Goal: Book appointment/travel/reservation

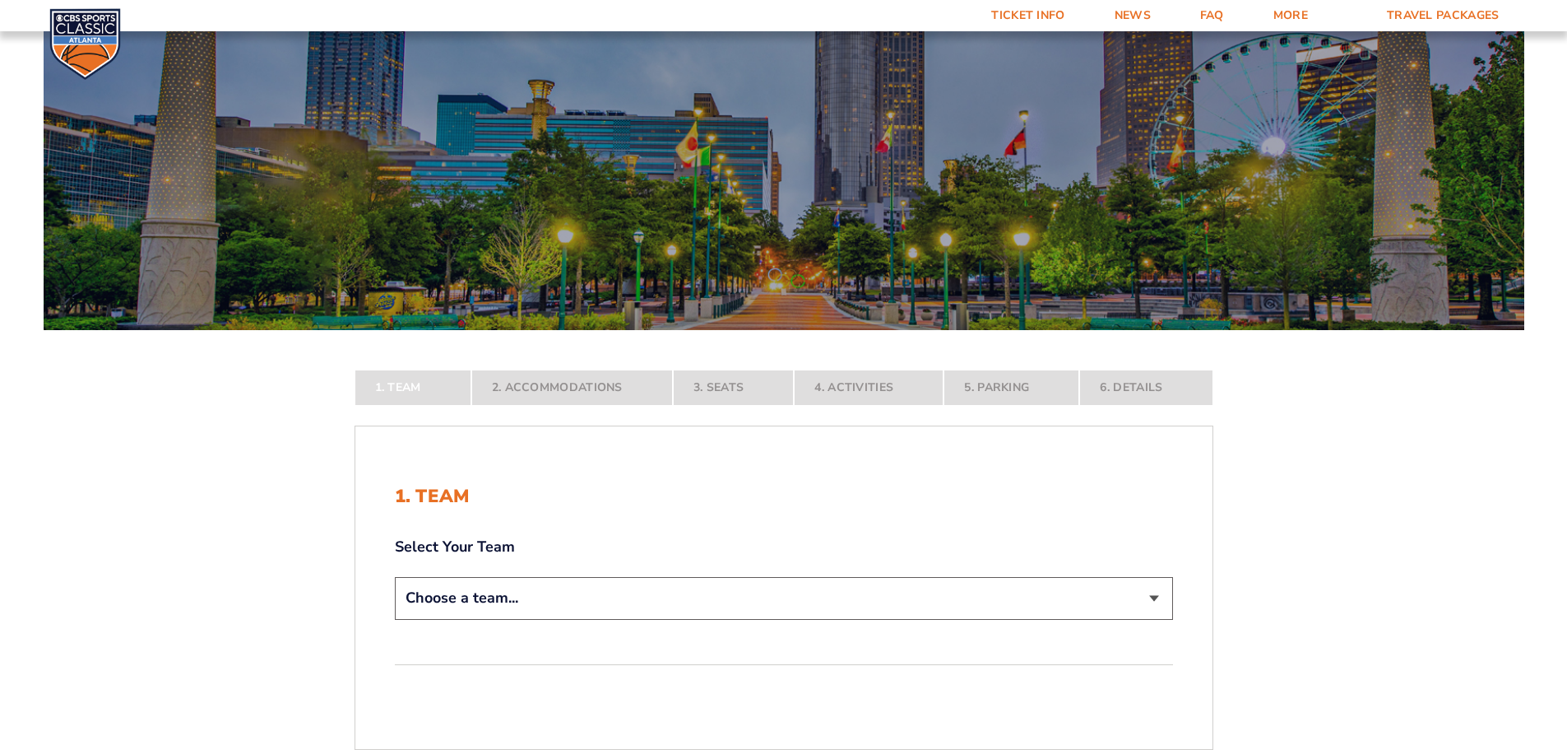
scroll to position [329, 0]
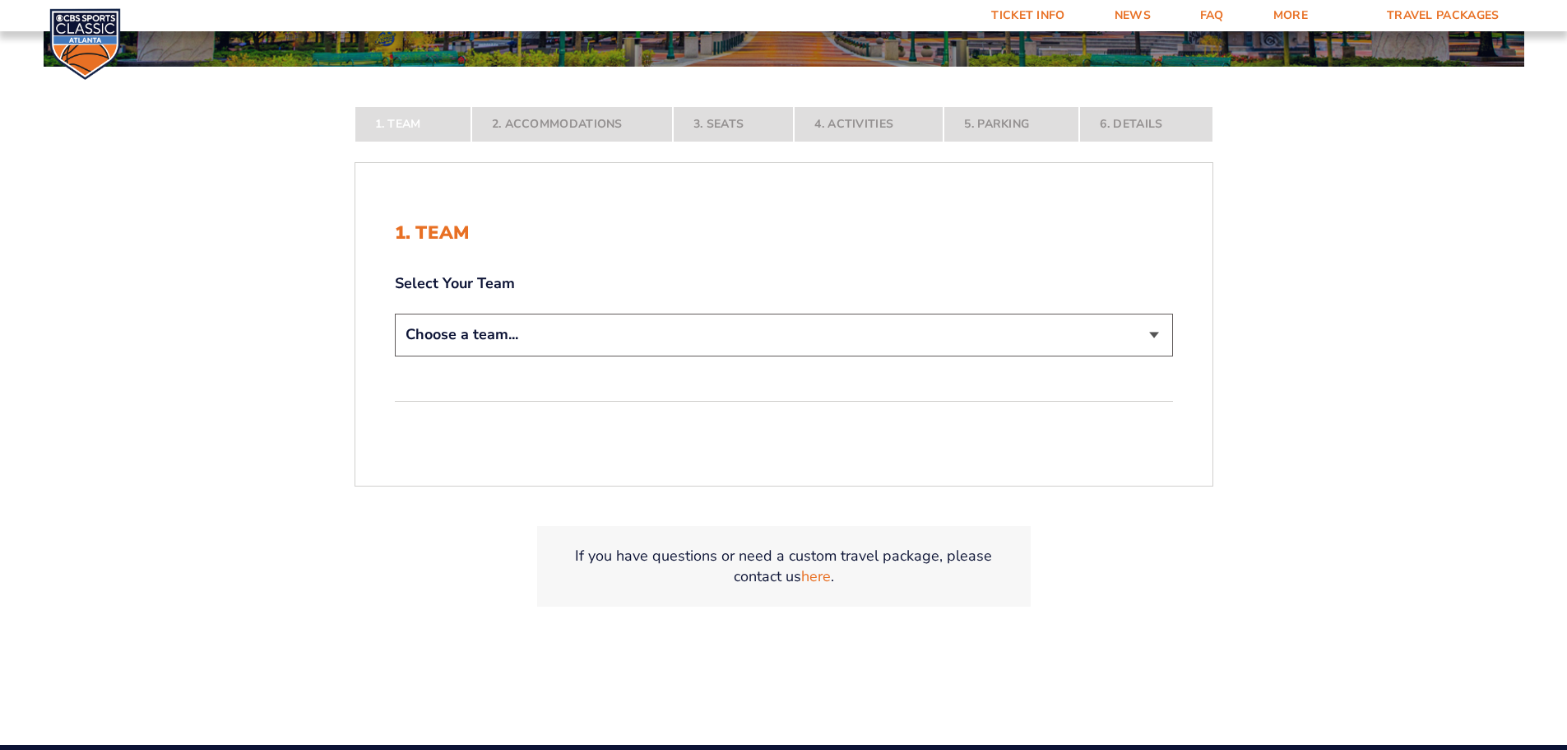
click at [1145, 335] on select "Choose a team... [US_STATE] Wildcats [US_STATE] State Buckeyes [US_STATE] Tar H…" at bounding box center [784, 334] width 778 height 42
select select "12956"
click at [395, 355] on select "Choose a team... [US_STATE] Wildcats [US_STATE] State Buckeyes [US_STATE] Tar H…" at bounding box center [784, 334] width 778 height 42
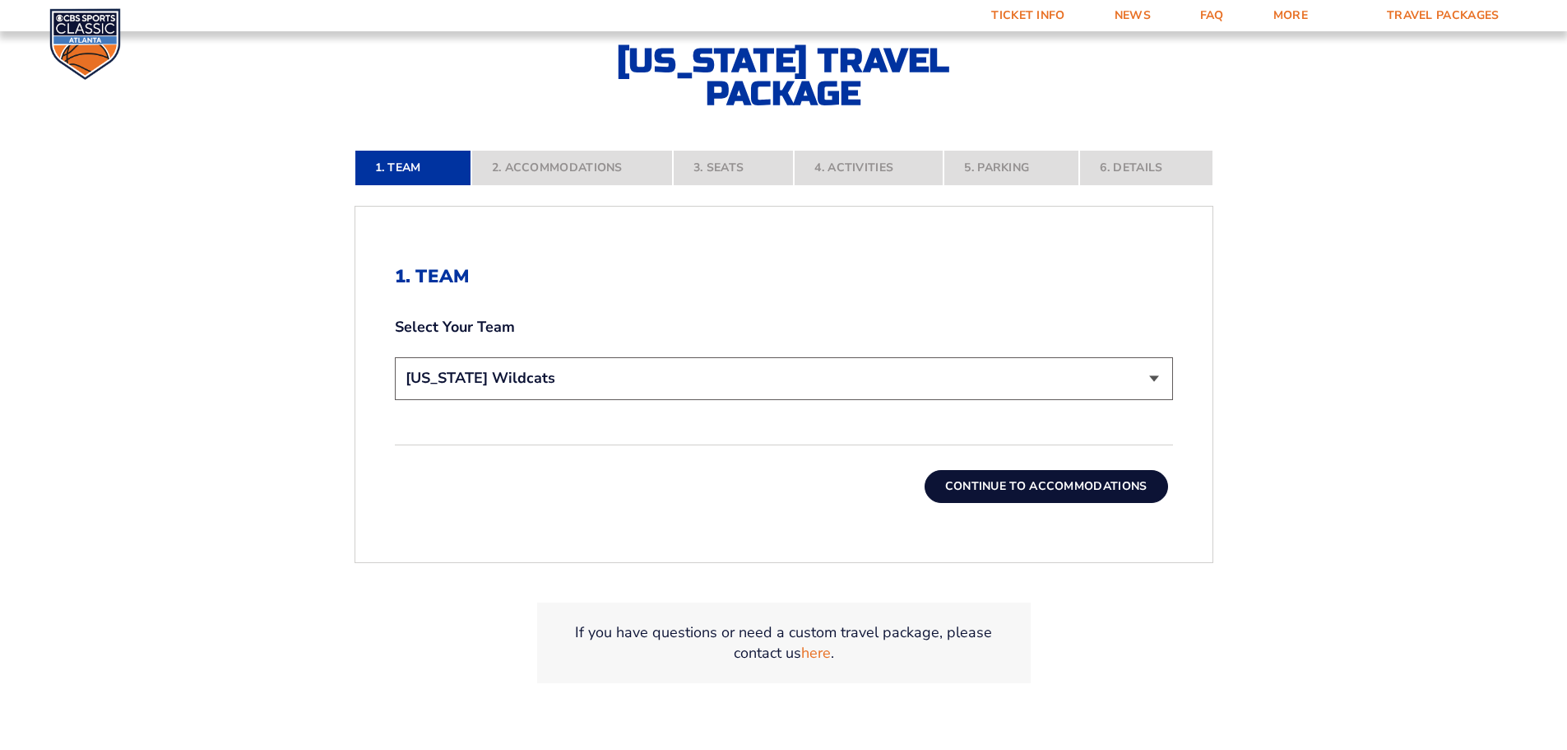
scroll to position [658, 0]
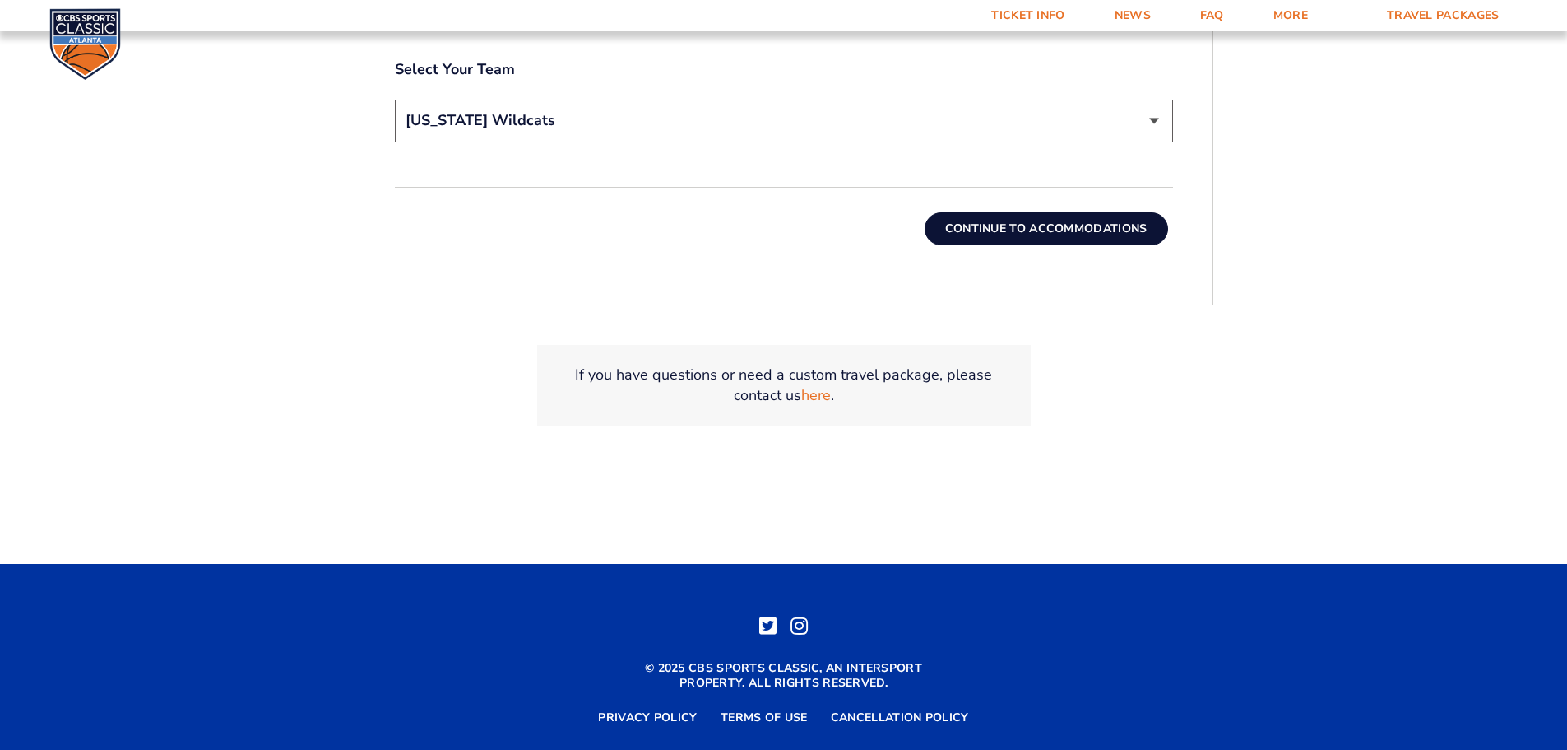
click at [1015, 230] on button "Continue To Accommodations" at bounding box center [1047, 228] width 244 height 33
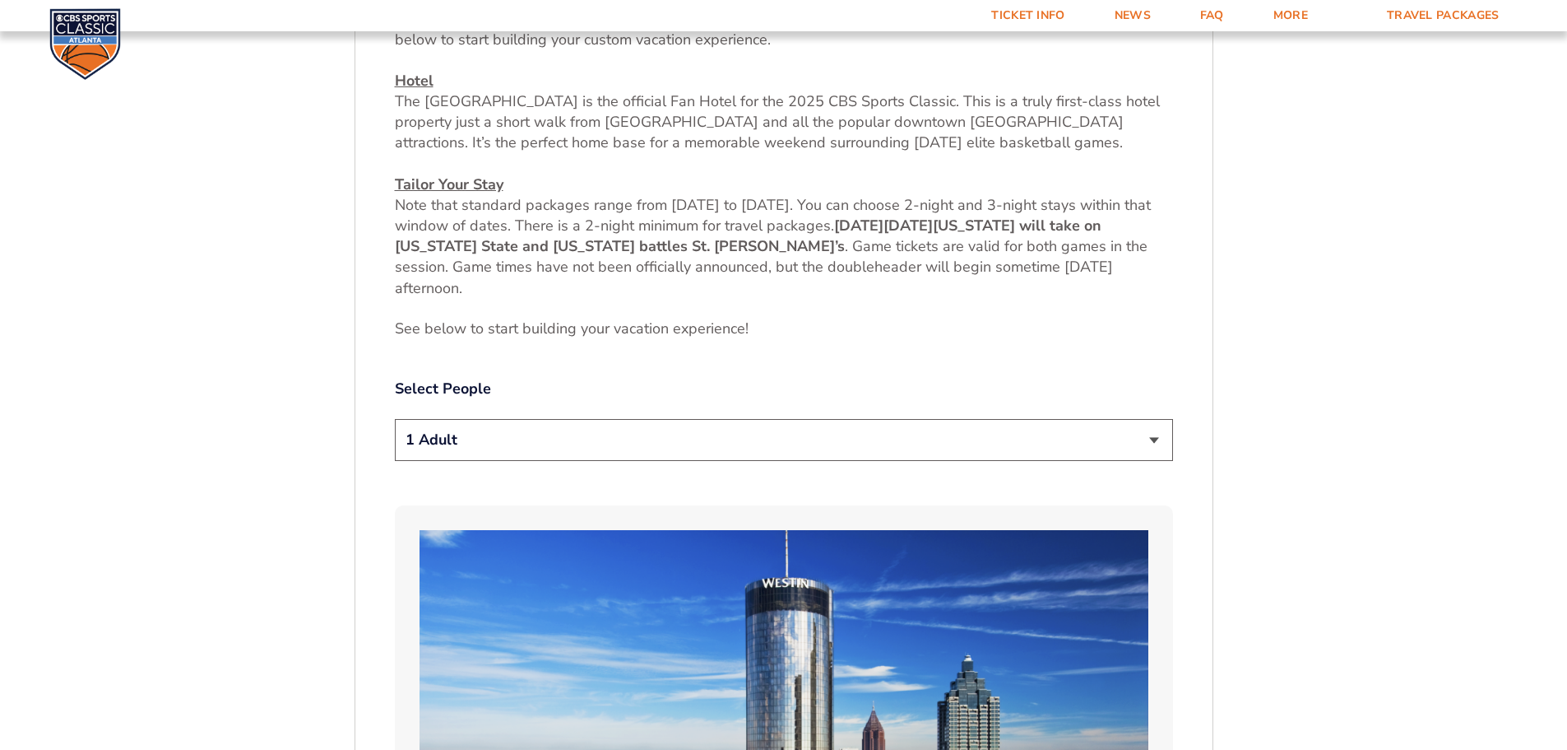
scroll to position [766, 0]
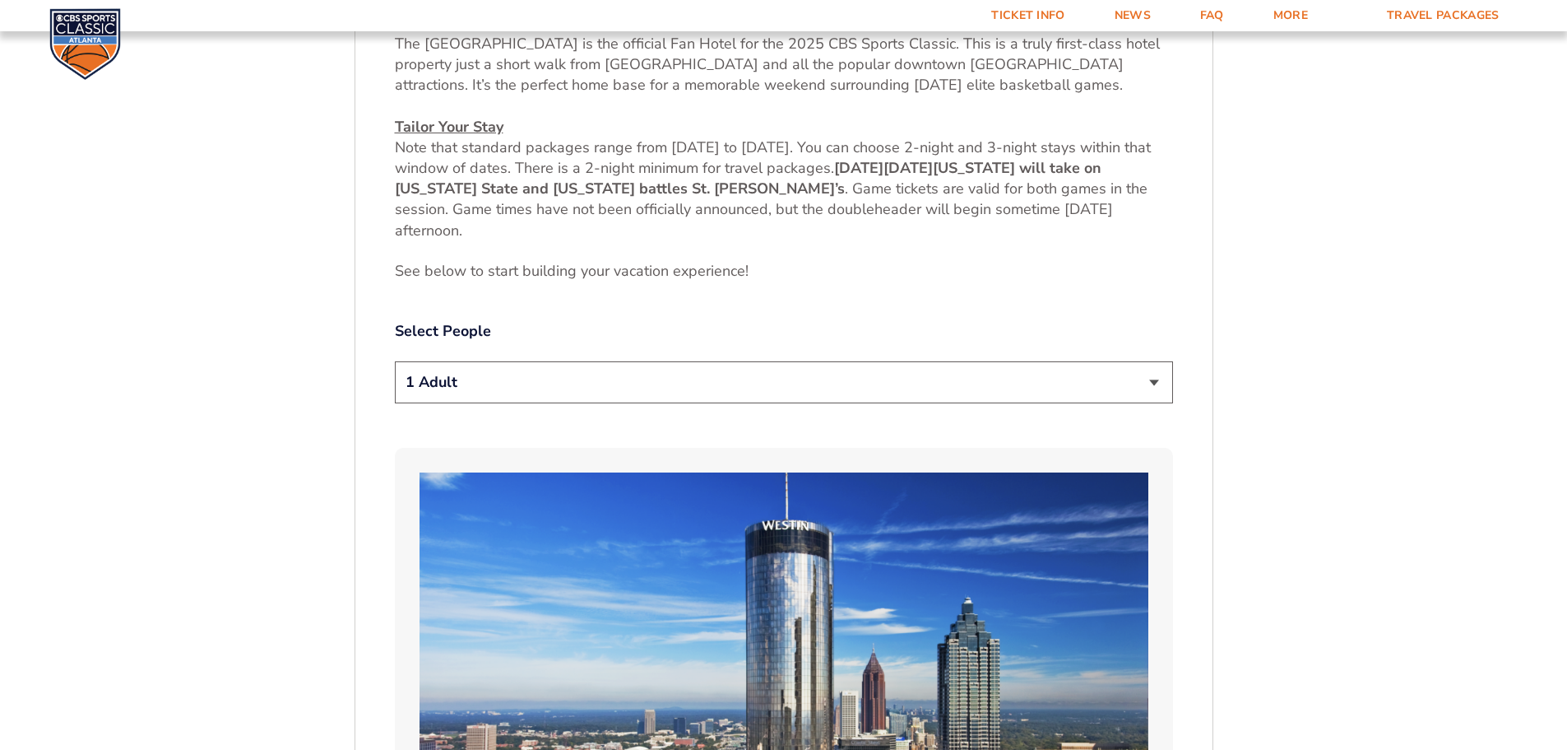
click at [1134, 380] on select "1 Adult 2 Adults 3 Adults 4 Adults 2 Adults + 1 Child 2 Adults + 2 Children 2 A…" at bounding box center [784, 382] width 778 height 42
select select "2 Adults"
click at [395, 361] on select "1 Adult 2 Adults 3 Adults 4 Adults 2 Adults + 1 Child 2 Adults + 2 Children 2 A…" at bounding box center [784, 382] width 778 height 42
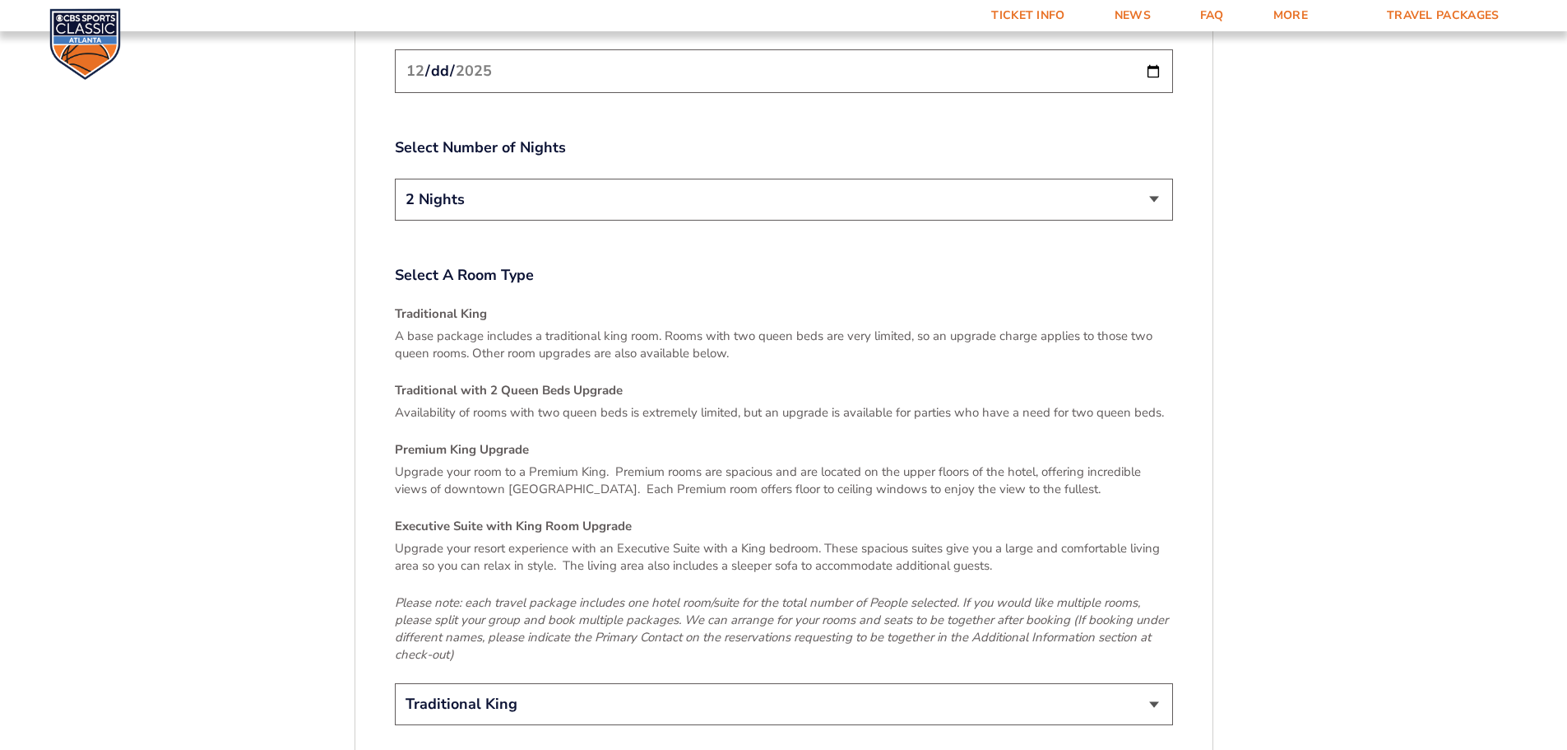
scroll to position [2494, 0]
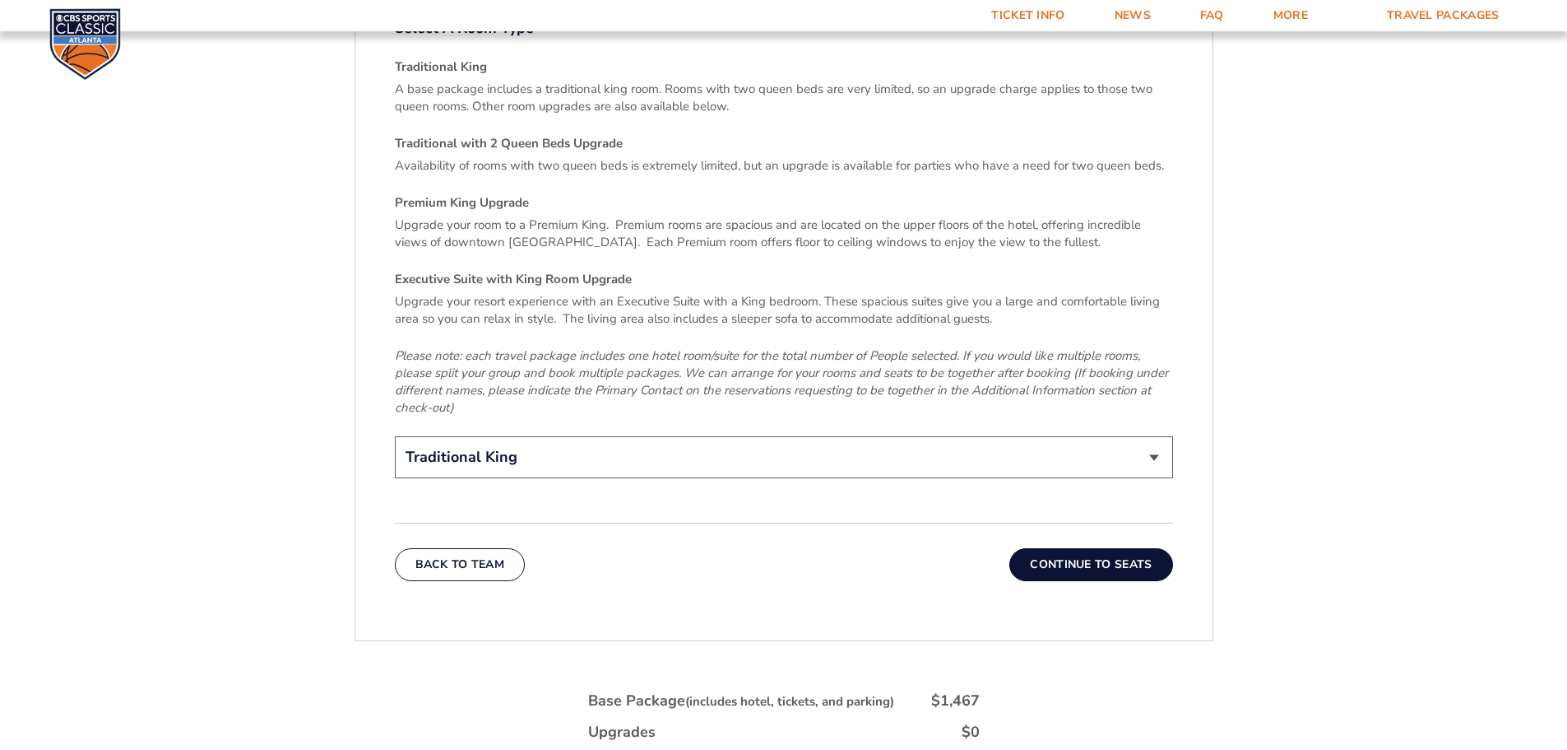
click at [1144, 436] on select "Traditional King Traditional with 2 Queen Beds Upgrade (+$45 per night) Premium…" at bounding box center [784, 457] width 778 height 42
click at [1107, 436] on select "Traditional King Traditional with 2 Queen Beds Upgrade (+$45 per night) Premium…" at bounding box center [784, 457] width 778 height 42
click at [1096, 549] on button "Continue To Seats" at bounding box center [1091, 564] width 163 height 33
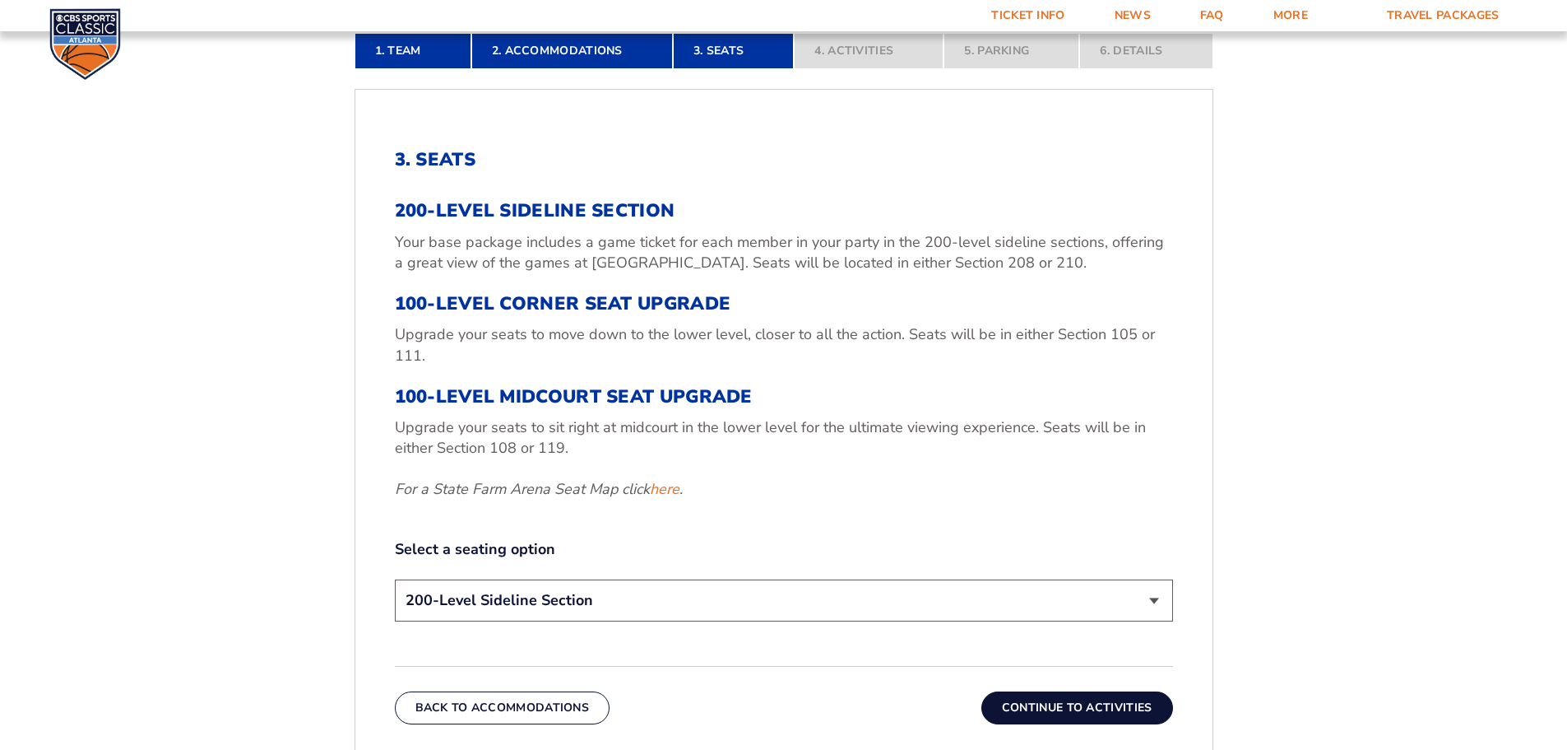
scroll to position [519, 0]
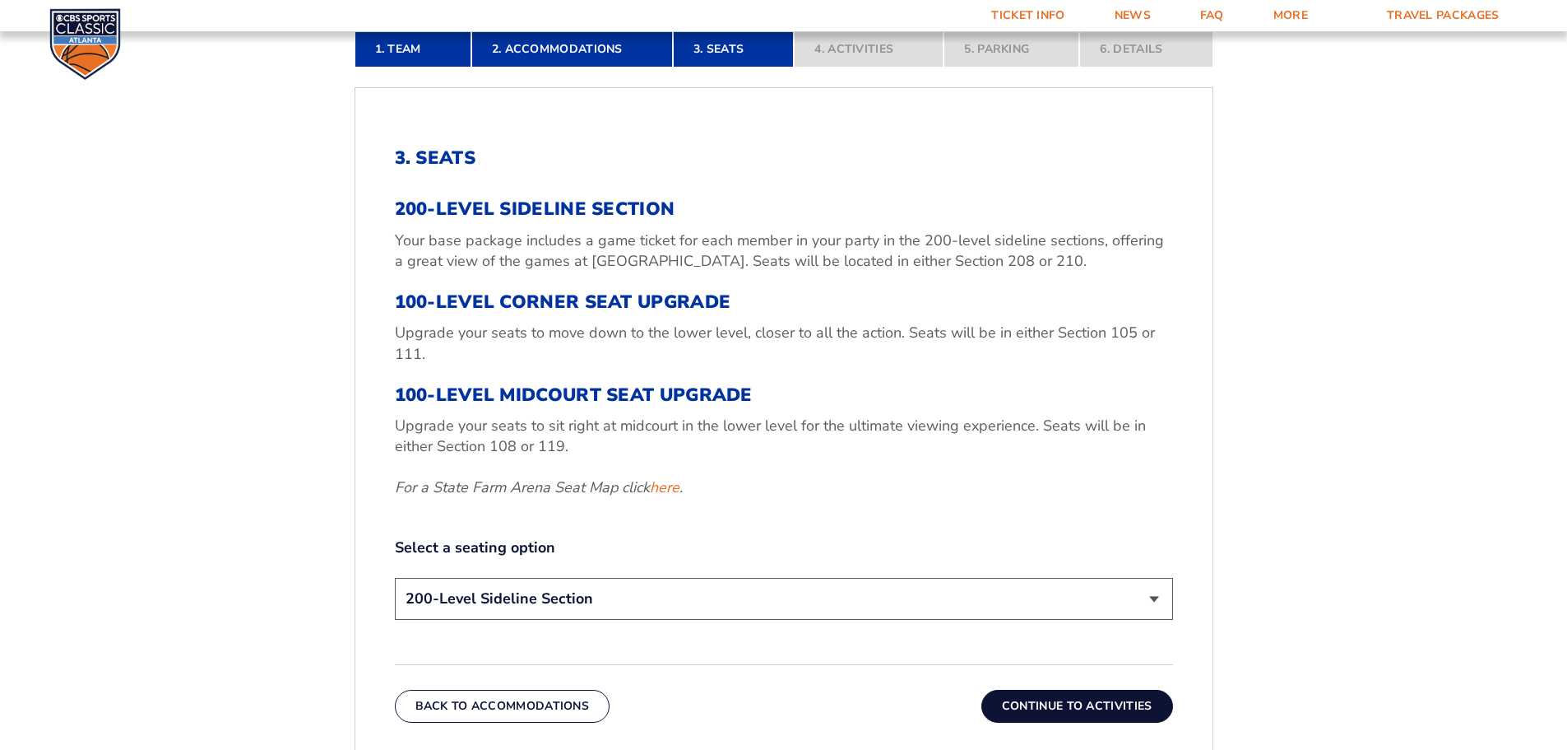
click at [1153, 597] on select "200-Level Sideline Section 100-Level Corner Seat Upgrade (+$120 per person) 100…" at bounding box center [784, 599] width 778 height 42
click at [1154, 597] on select "200-Level Sideline Section 100-Level Corner Seat Upgrade (+$120 per person) 100…" at bounding box center [784, 599] width 778 height 42
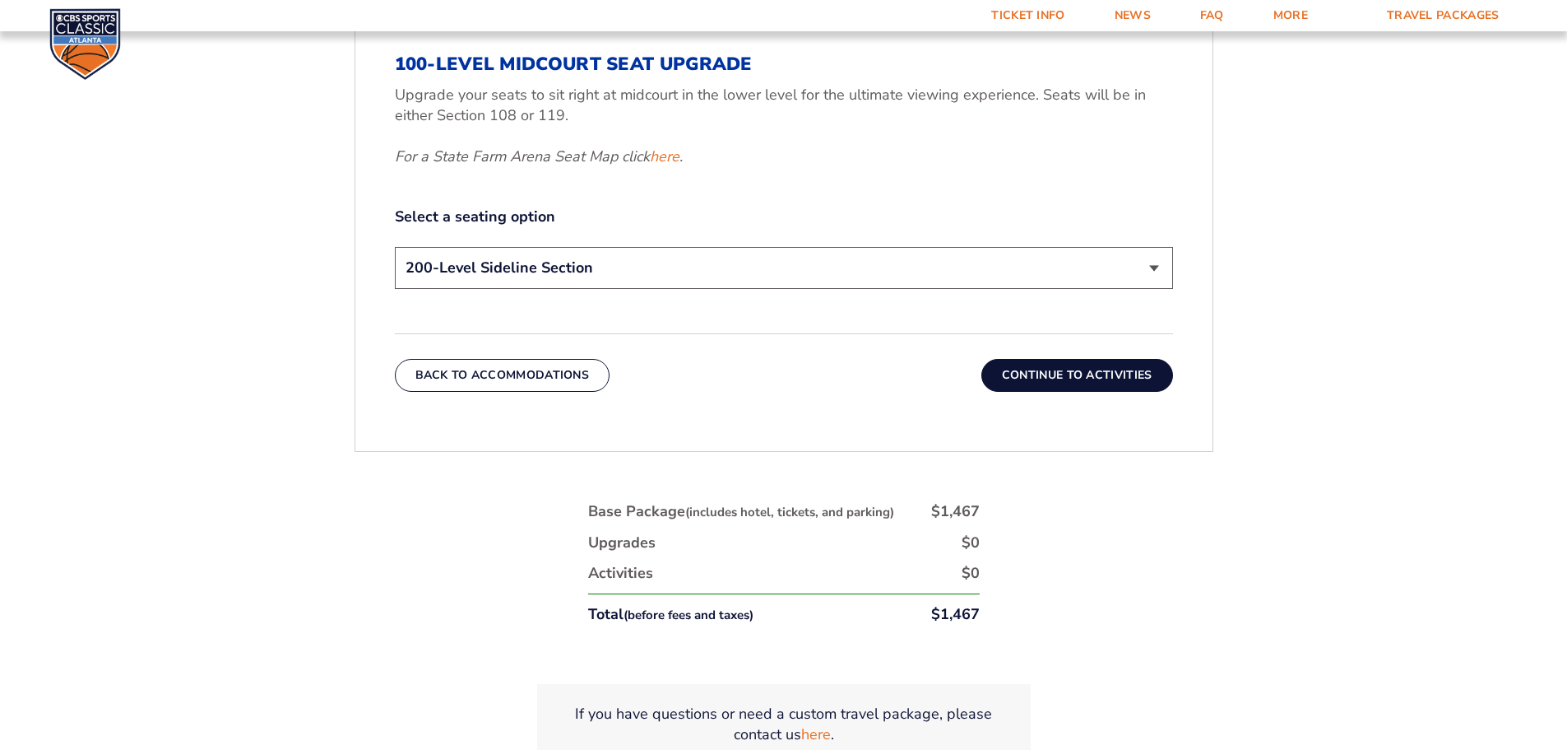
scroll to position [848, 0]
click at [1084, 372] on button "Continue To Activities" at bounding box center [1078, 376] width 192 height 33
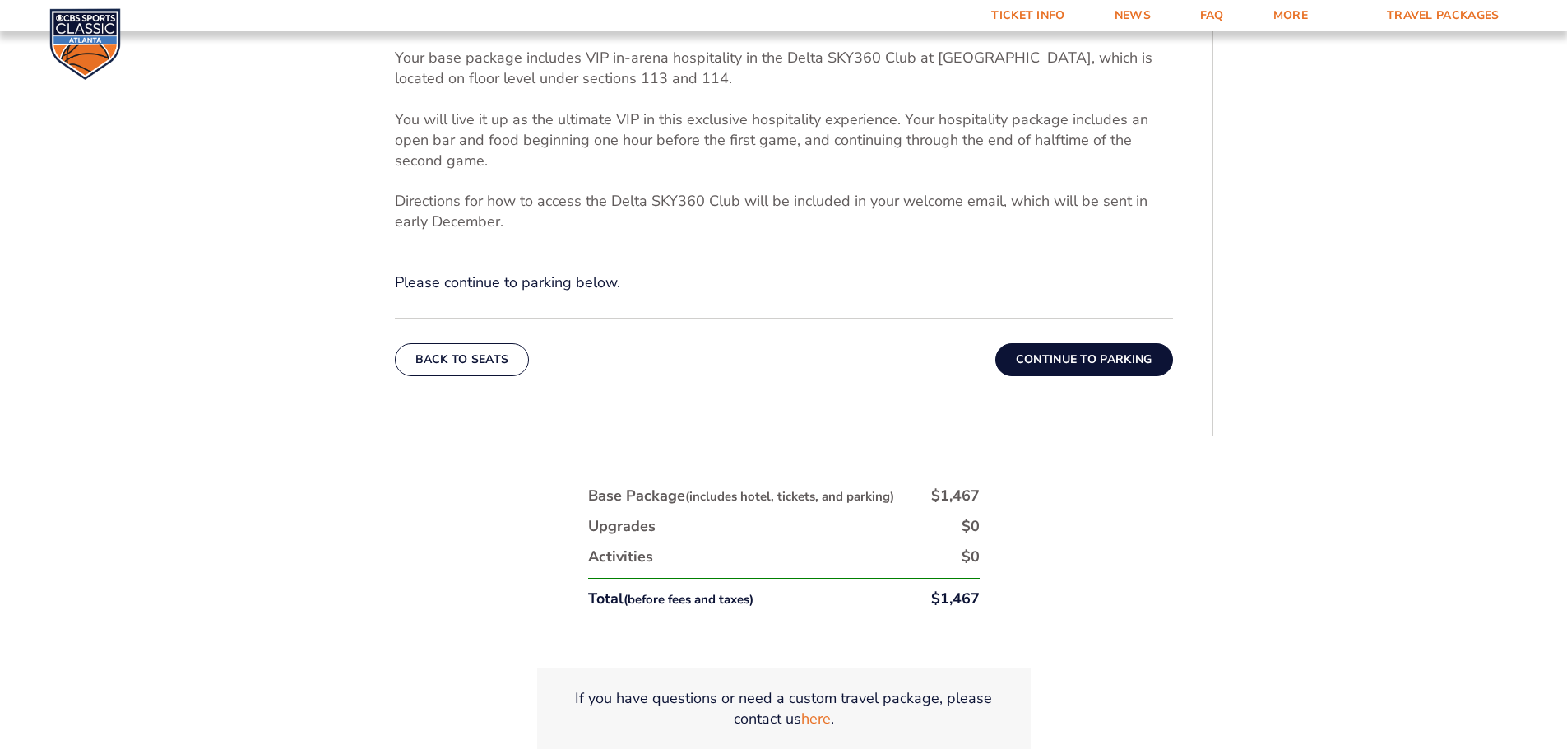
scroll to position [684, 0]
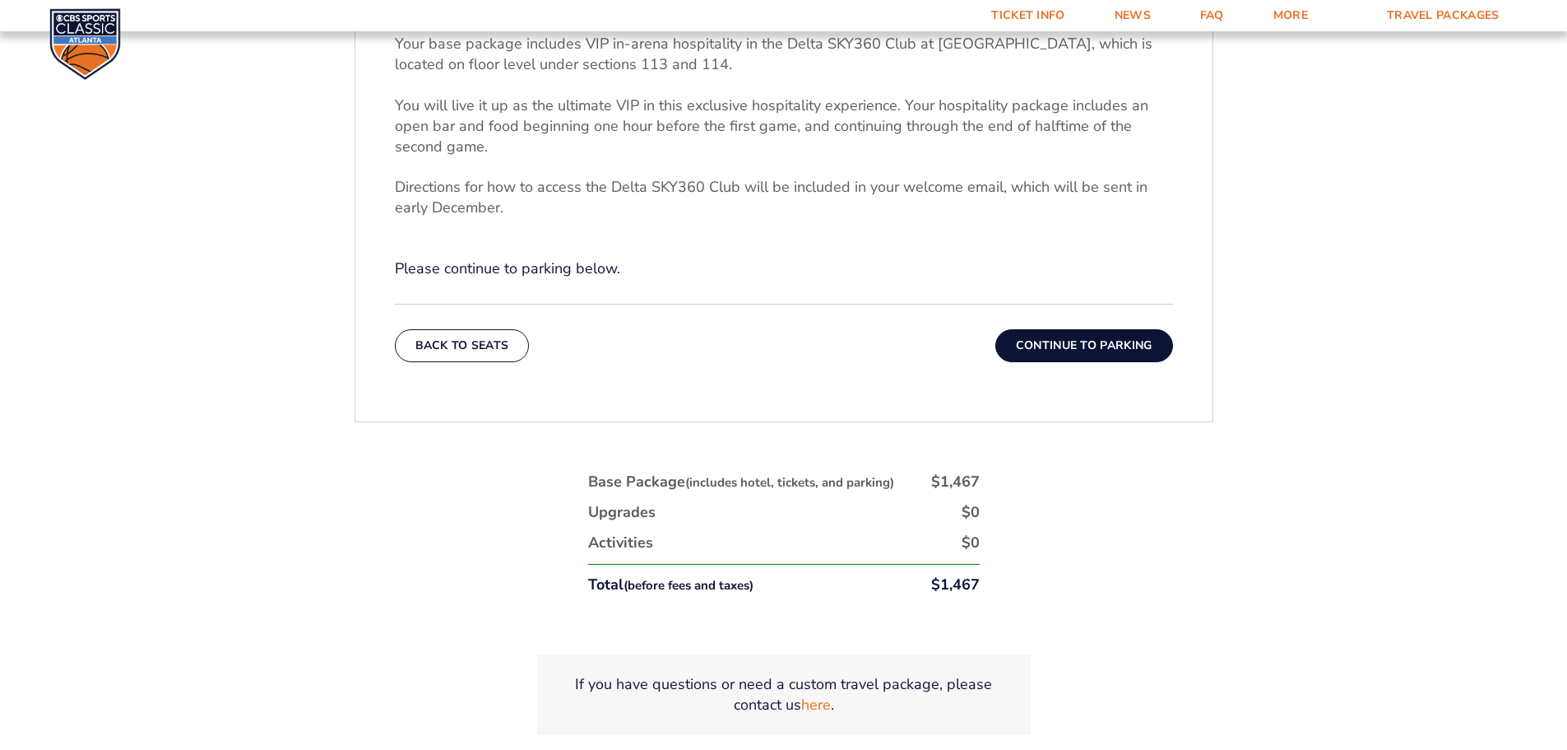
click at [1070, 343] on button "Continue To Parking" at bounding box center [1085, 345] width 178 height 33
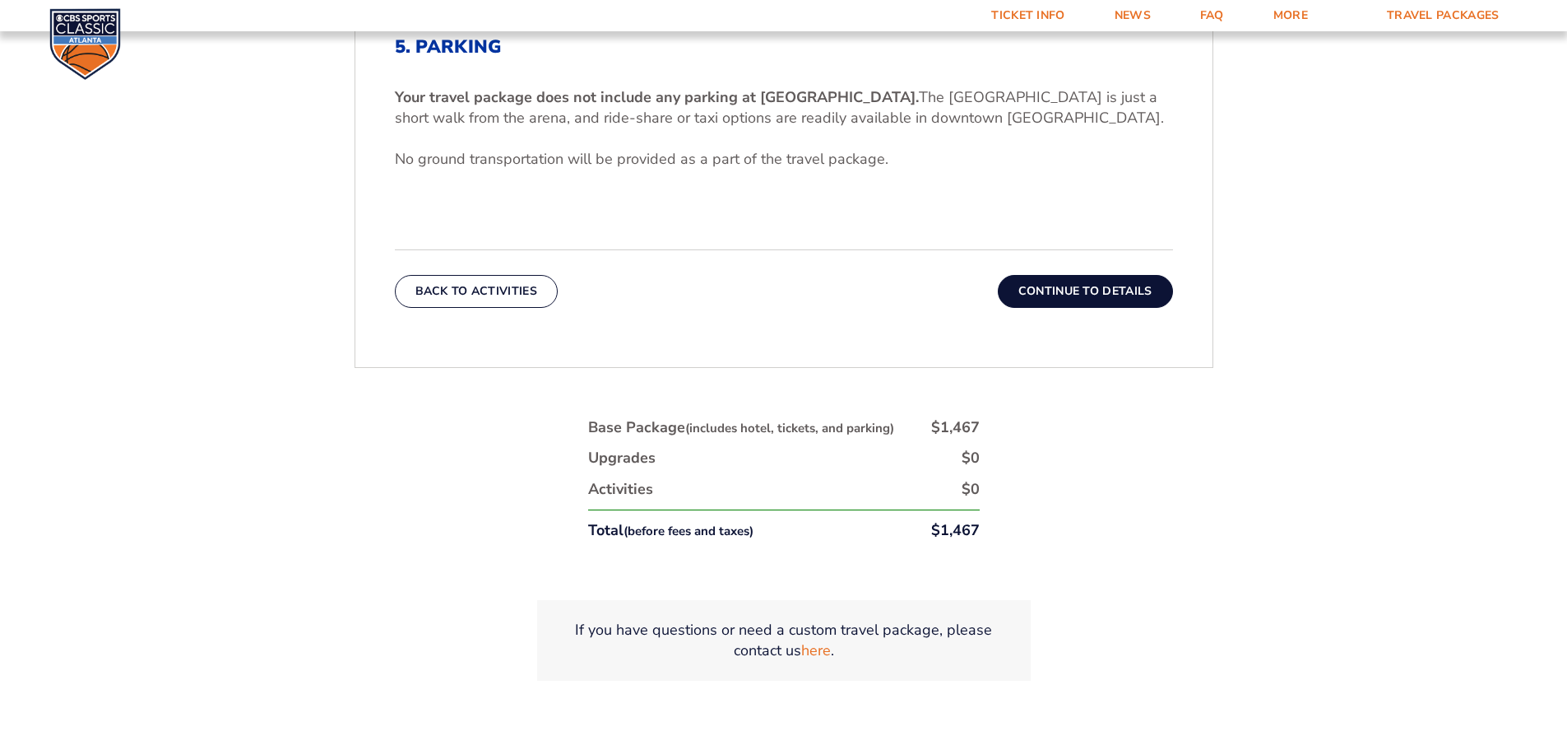
scroll to position [601, 0]
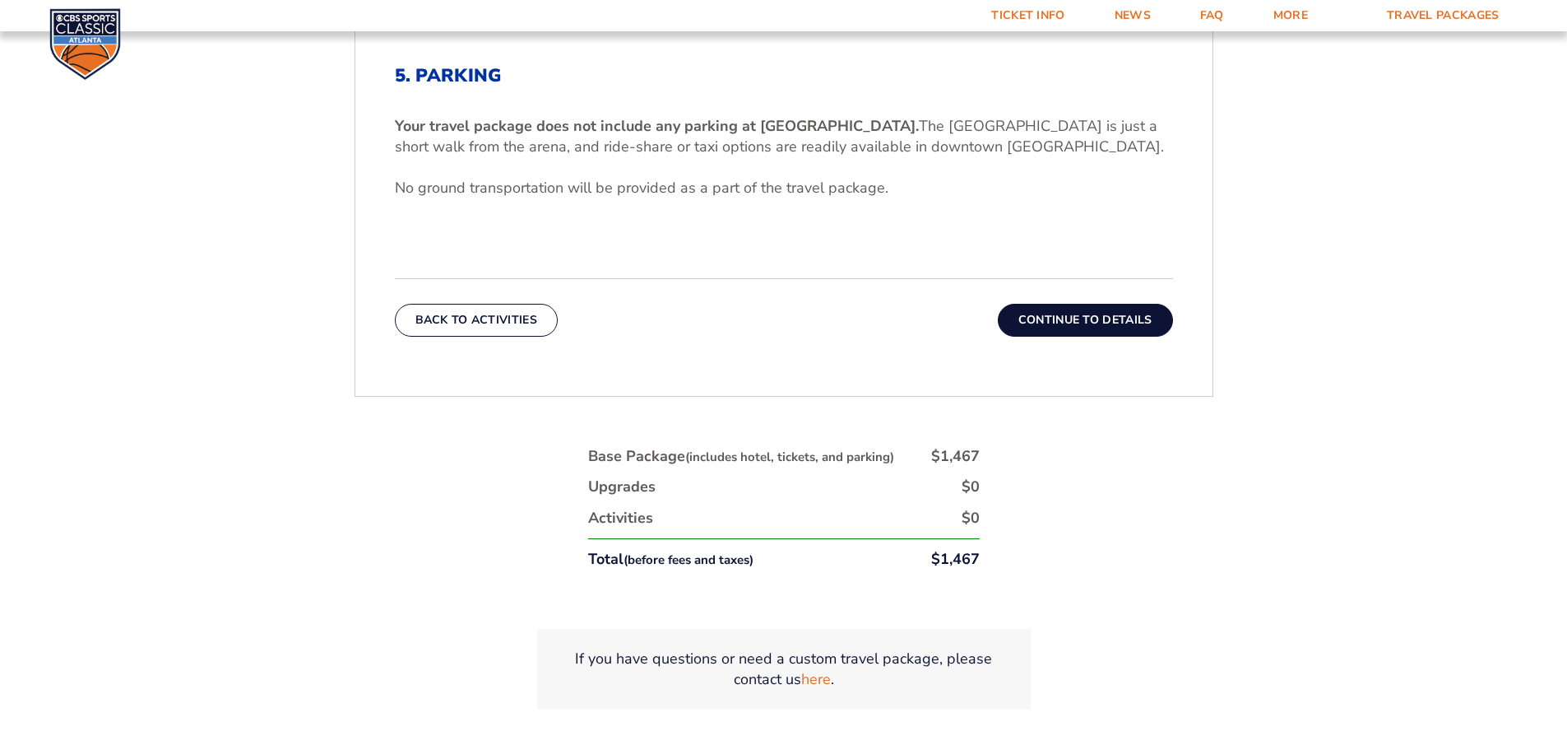
click at [1073, 325] on button "Continue To Details" at bounding box center [1085, 320] width 175 height 33
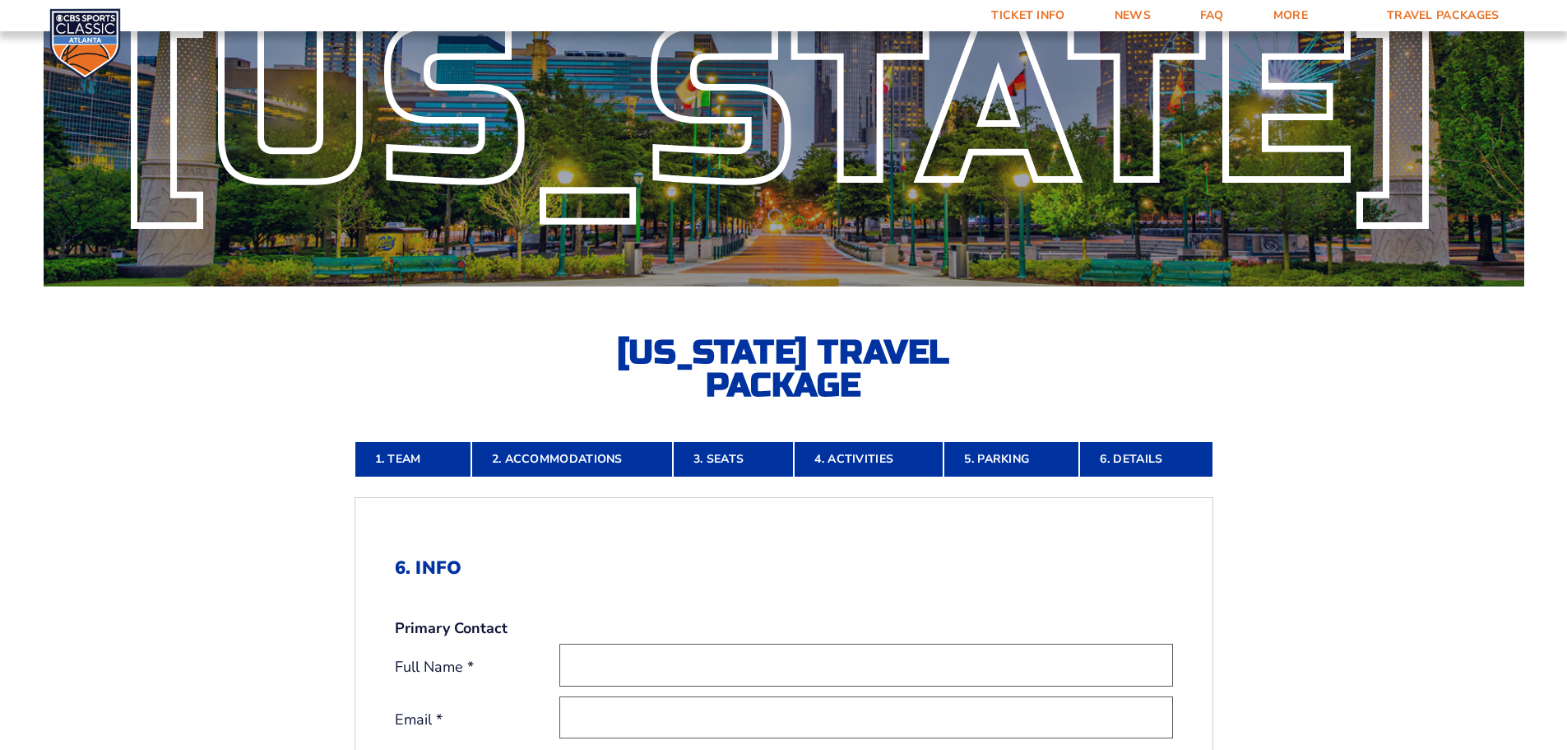
scroll to position [108, 0]
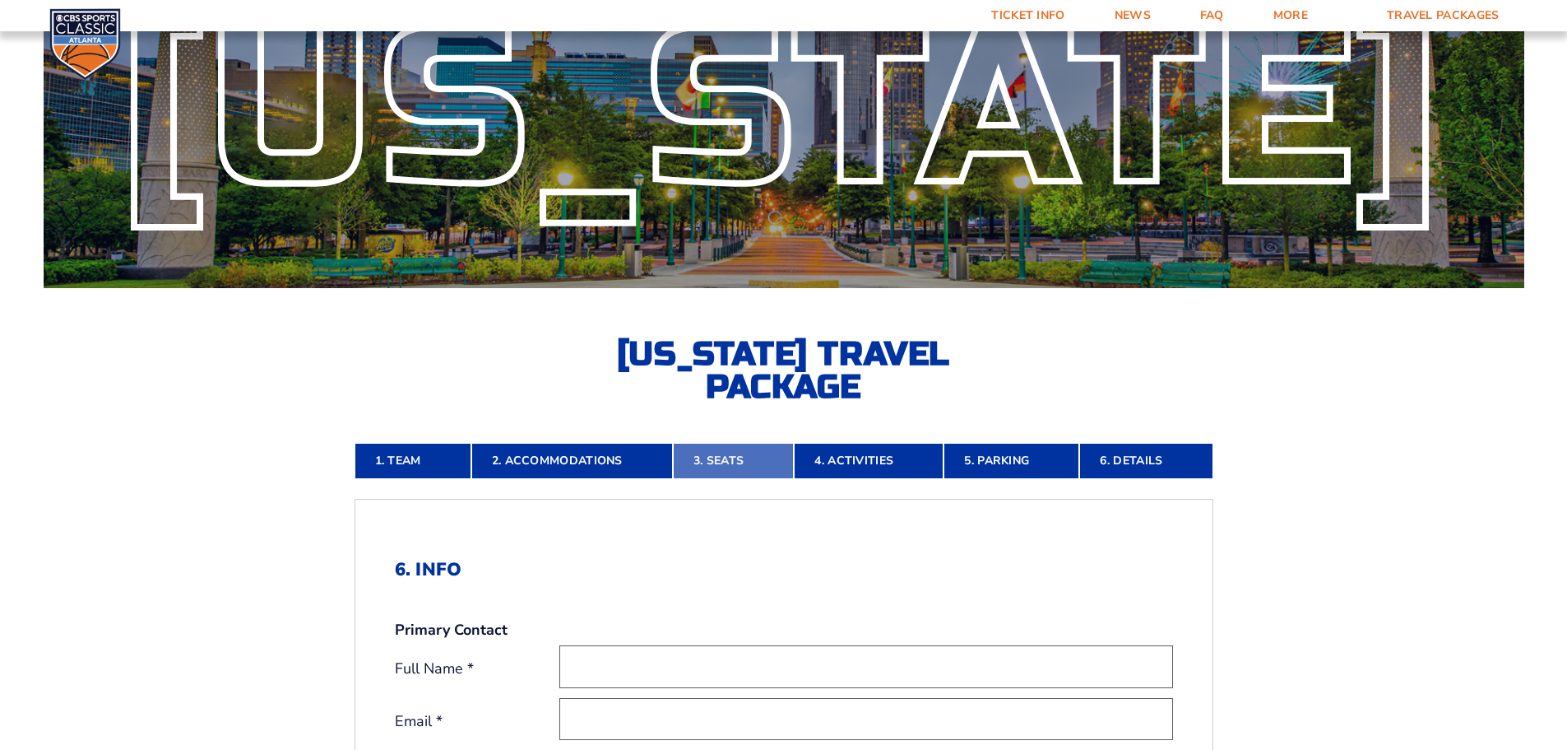
click at [730, 459] on link "3. Seats" at bounding box center [733, 461] width 121 height 36
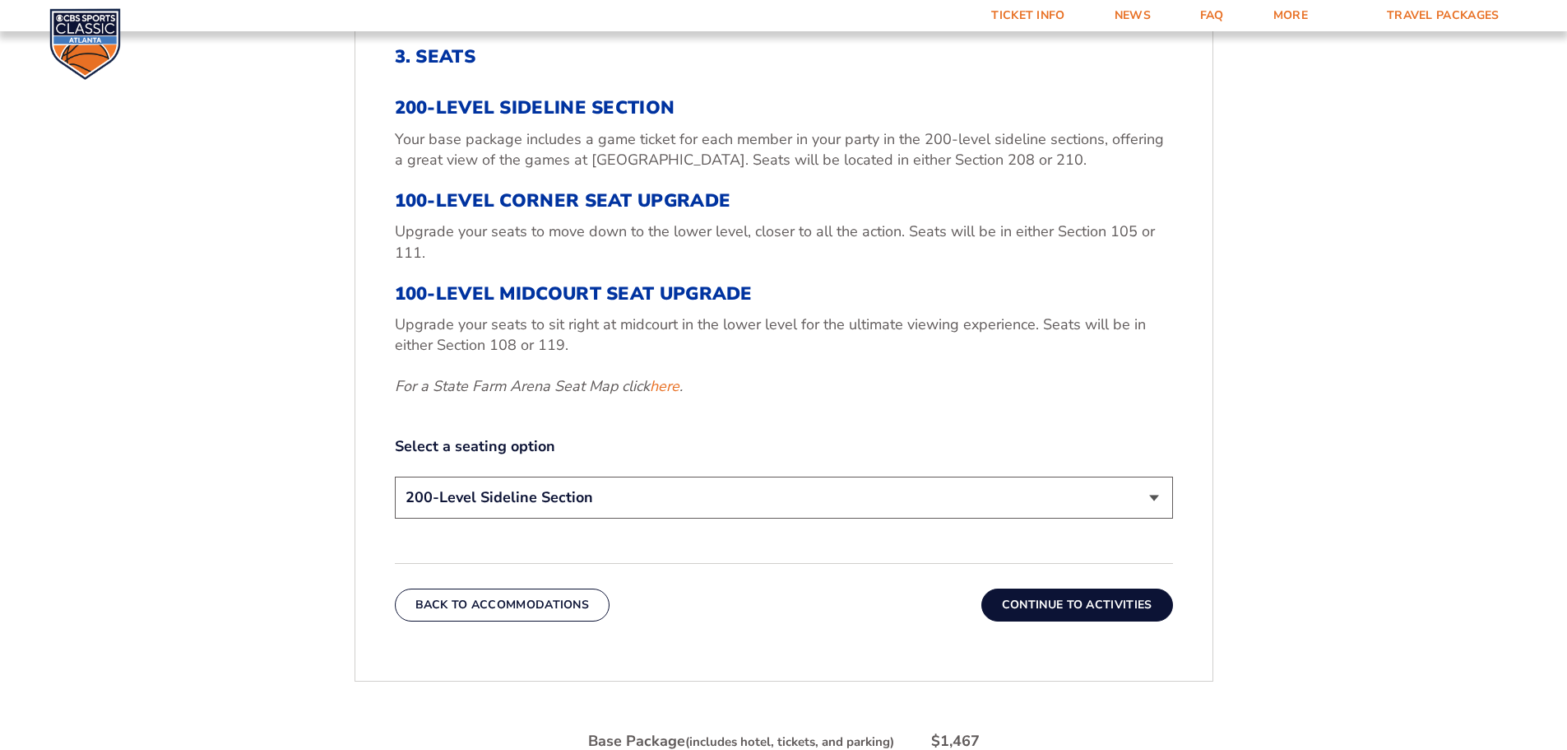
scroll to position [601, 0]
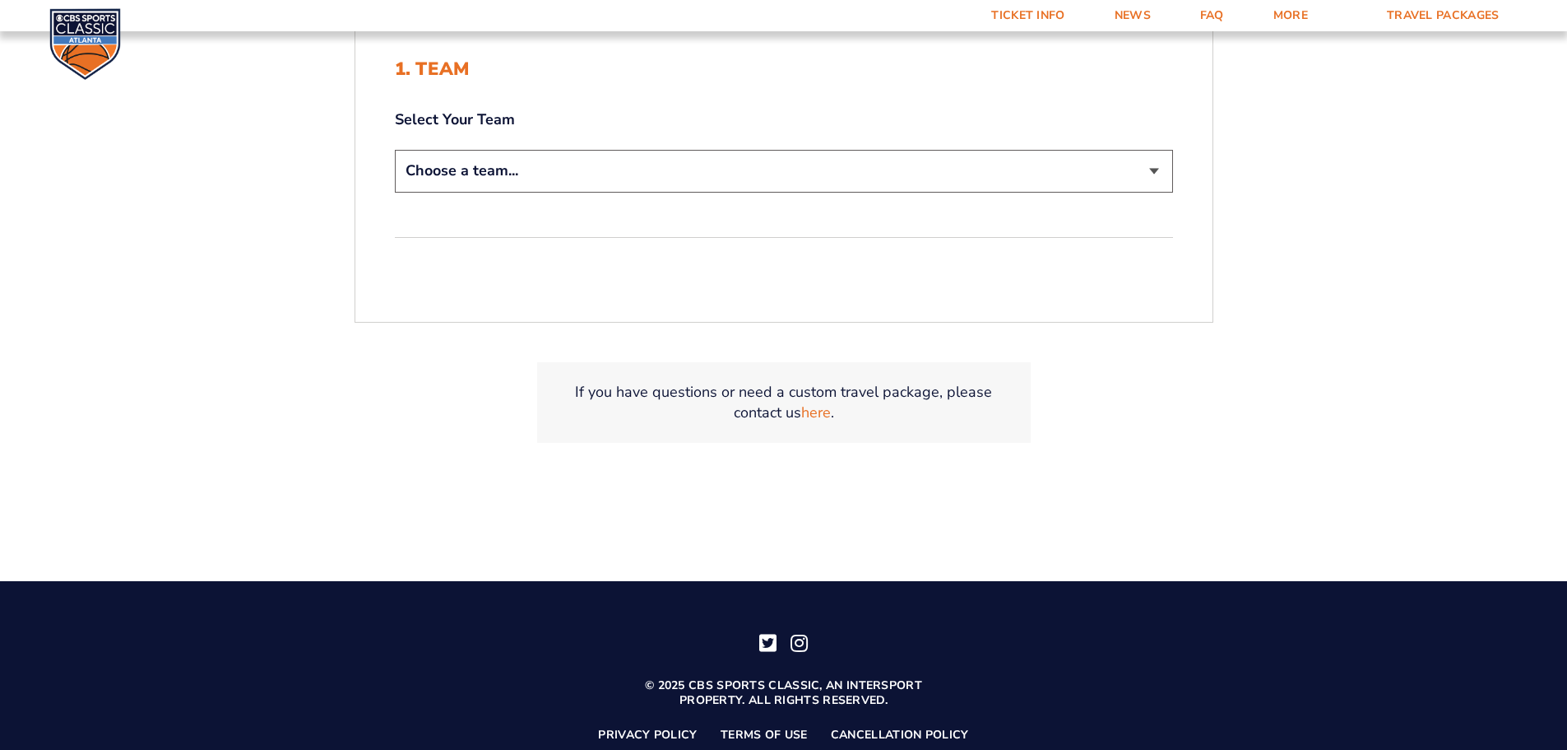
scroll to position [247, 0]
